Goal: Task Accomplishment & Management: Use online tool/utility

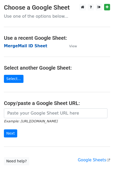
click at [24, 47] on strong "MergeMail ID Sheet" at bounding box center [25, 46] width 43 height 5
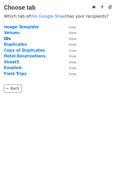
click at [8, 38] on strong "IDs" at bounding box center [7, 38] width 7 height 5
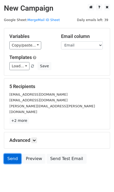
click at [16, 154] on link "Send" at bounding box center [12, 159] width 17 height 10
